Goal: Transaction & Acquisition: Purchase product/service

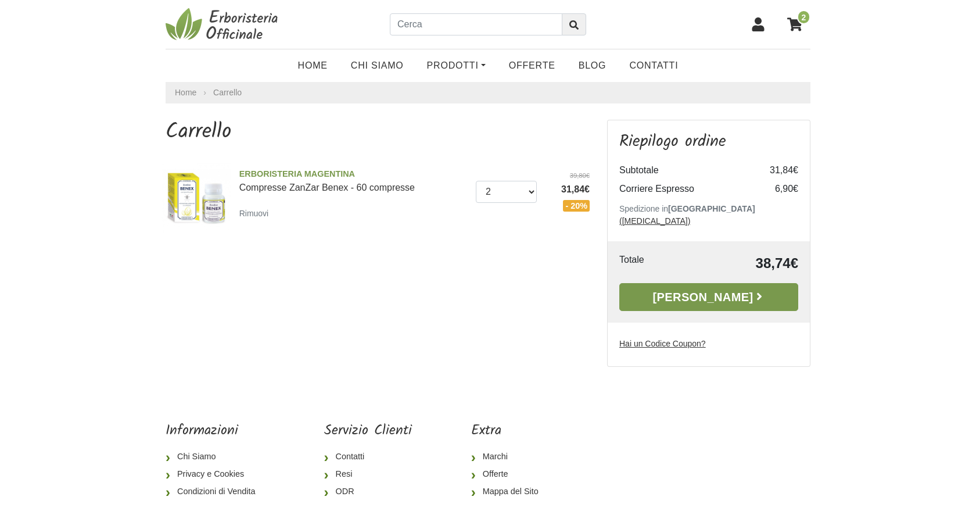
click at [666, 283] on link "[PERSON_NAME]" at bounding box center [708, 297] width 179 height 28
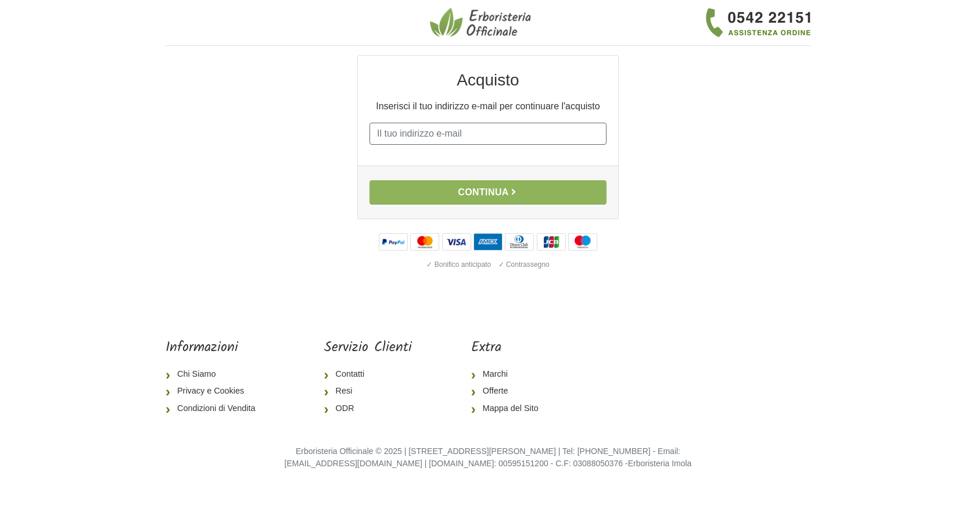
click at [457, 139] on input "E-mail" at bounding box center [487, 134] width 237 height 22
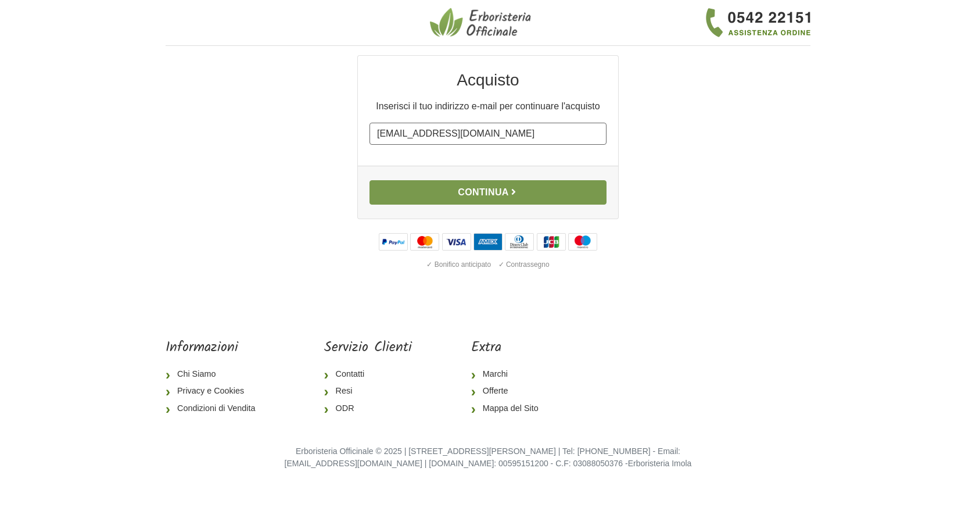
type input "jolanda0483@yahoo.de"
click at [460, 184] on button "Continua" at bounding box center [487, 192] width 237 height 24
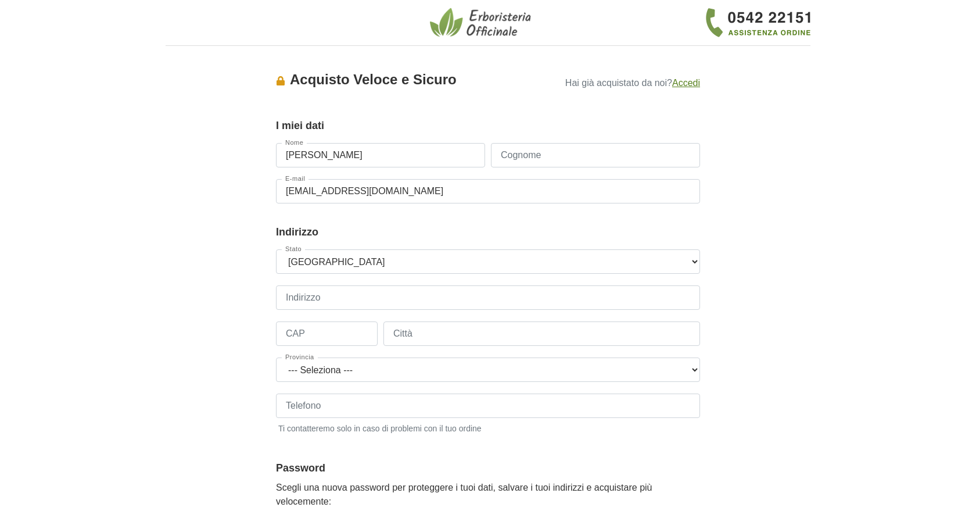
type input "Jolanda"
click at [517, 161] on input "Cognome" at bounding box center [595, 155] width 209 height 24
type input "Stocker"
click at [276, 249] on select "--- Seleziona --- Austria Belgium Bulgaria Croatia Czech Republic Denmark Eston…" at bounding box center [488, 261] width 424 height 24
click at [408, 299] on input "Indirizzo" at bounding box center [488, 297] width 424 height 24
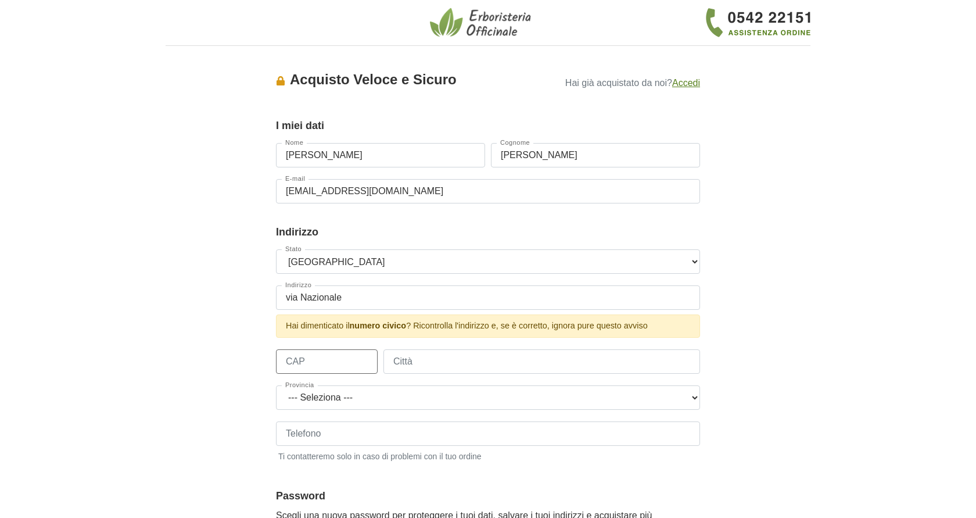
click at [371, 329] on div "Stato --- Seleziona --- Austria Belgium Bulgaria Croatia Czech Republic Denmark…" at bounding box center [488, 361] width 424 height 225
click at [364, 295] on input "via Nazionale" at bounding box center [488, 297] width 424 height 24
type input "via Nazionale 114"
click at [331, 364] on input "CAP" at bounding box center [327, 361] width 102 height 24
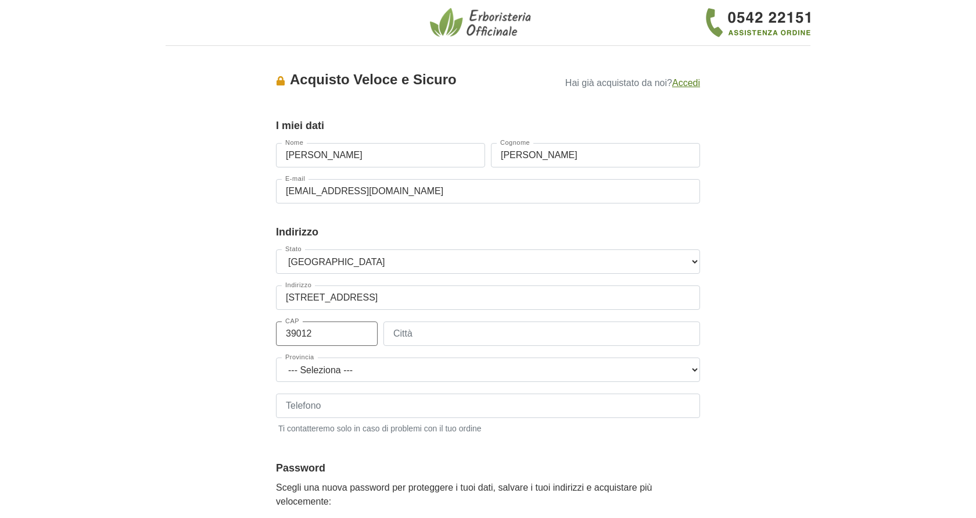
type input "39012"
type input "Merano"
click at [276, 357] on select "--- Seleziona --- Agrigento Alessandria Ancona Aosta Arezzo Ascoli Piceno Asti …" at bounding box center [488, 369] width 424 height 24
select select "3856"
click option "Bolzano" at bounding box center [0, 0] width 0 height 0
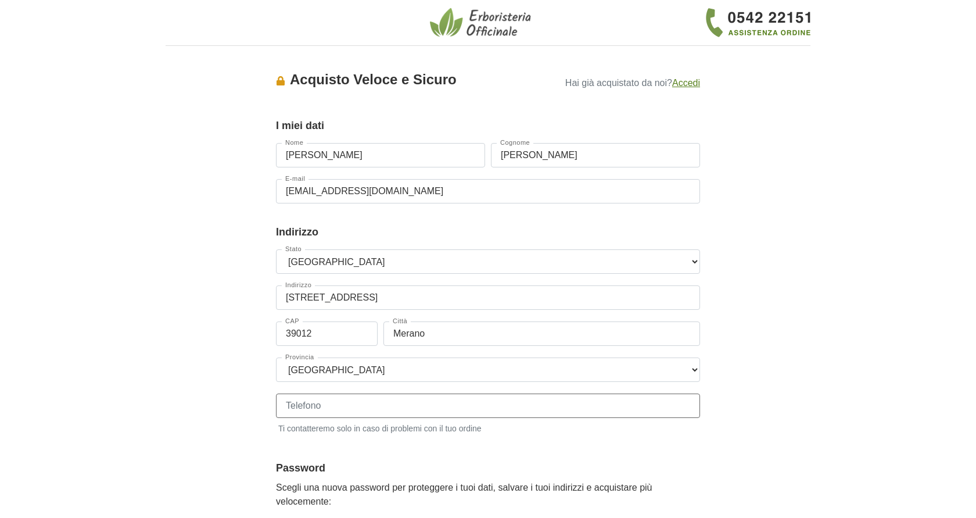
click at [396, 410] on input "Telefono" at bounding box center [488, 405] width 424 height 24
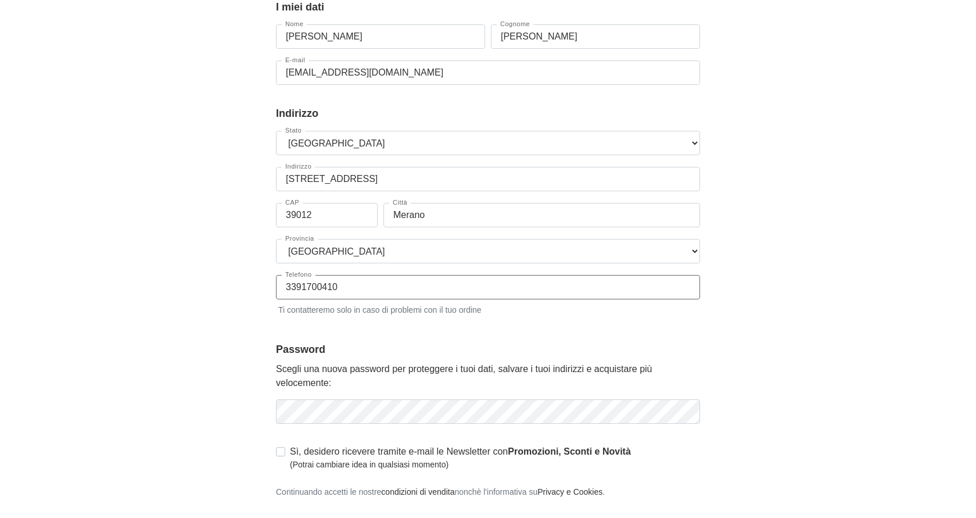
type input "3391700410"
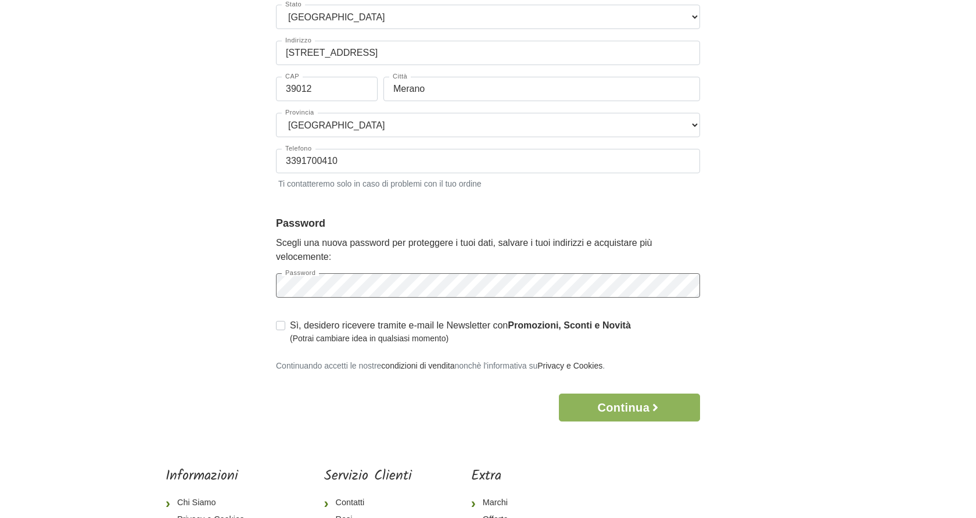
scroll to position [296, 0]
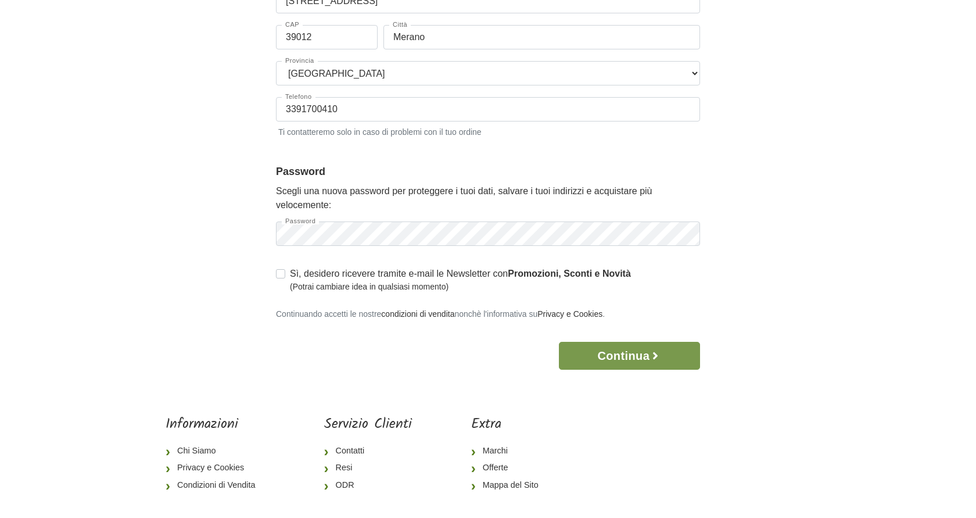
click at [584, 347] on button "Continua" at bounding box center [629, 356] width 141 height 28
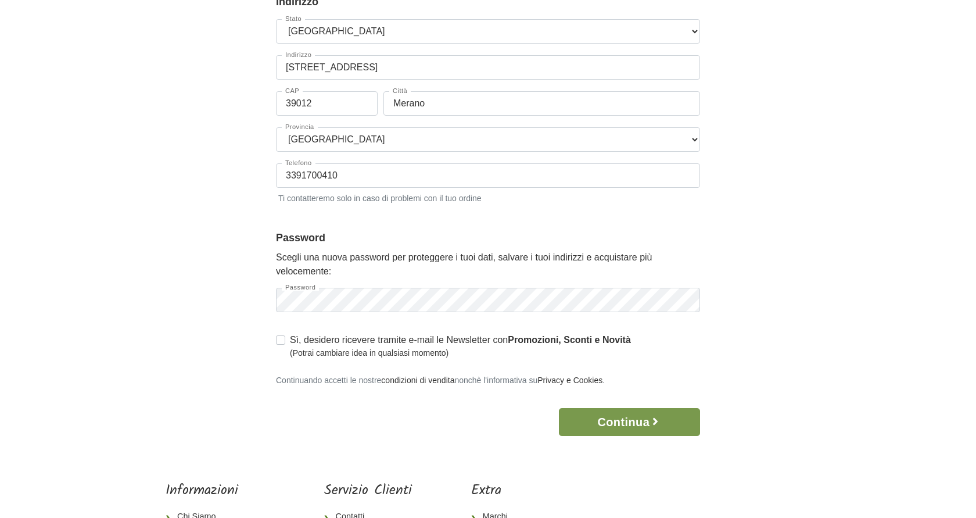
scroll to position [0, 0]
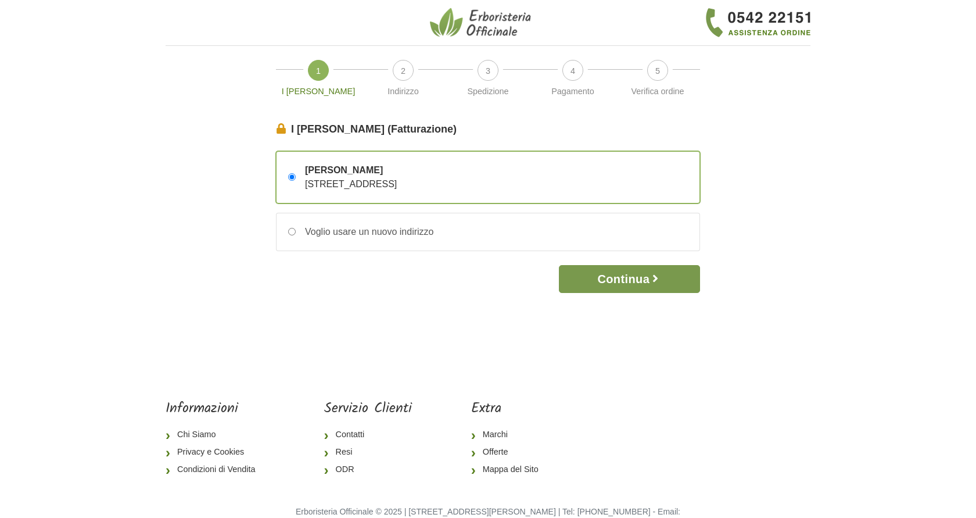
click at [638, 272] on button "Continua" at bounding box center [629, 279] width 141 height 28
click at [640, 277] on button "Continua" at bounding box center [629, 279] width 141 height 28
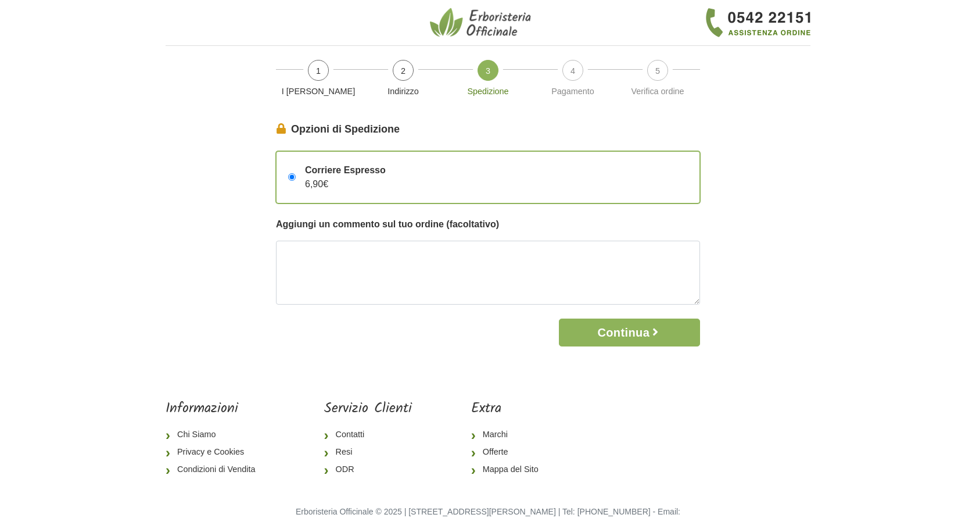
click at [295, 177] on input "Corriere Espresso 6,90€" at bounding box center [292, 177] width 8 height 8
click at [636, 328] on button "Continua" at bounding box center [629, 332] width 141 height 28
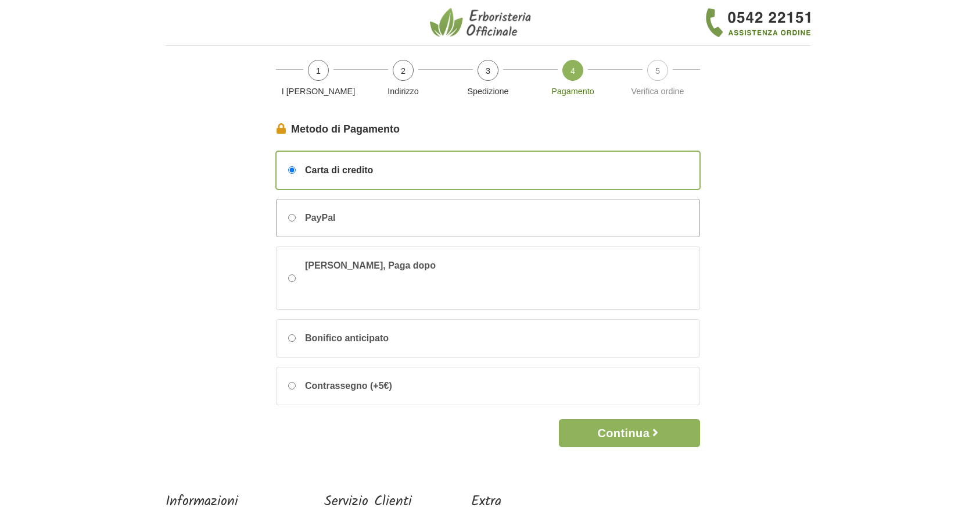
drag, startPoint x: 293, startPoint y: 218, endPoint x: 293, endPoint y: 224, distance: 6.4
click at [293, 224] on div "PayPal" at bounding box center [488, 217] width 423 height 37
click at [293, 221] on input "PayPal" at bounding box center [292, 218] width 8 height 8
radio input "true"
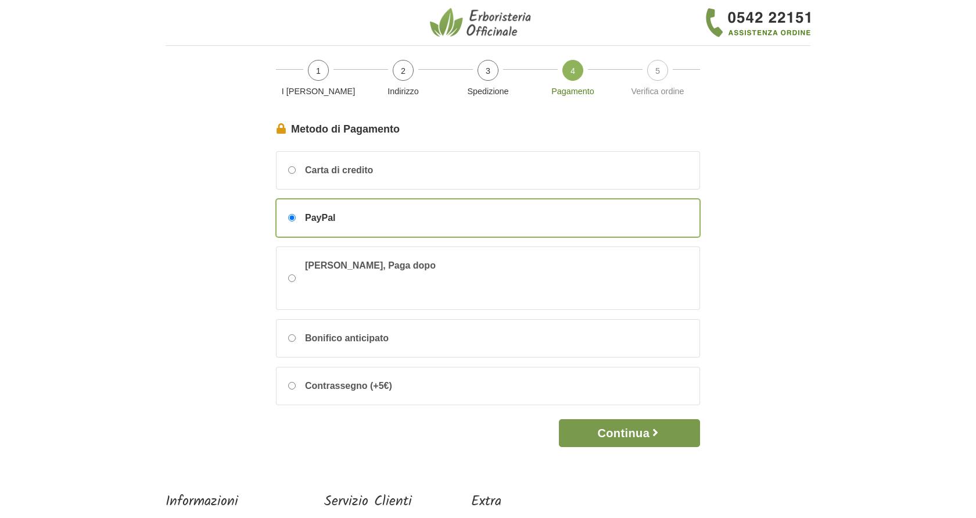
click at [639, 441] on button "Continua" at bounding box center [629, 433] width 141 height 28
